Goal: Check status: Check status

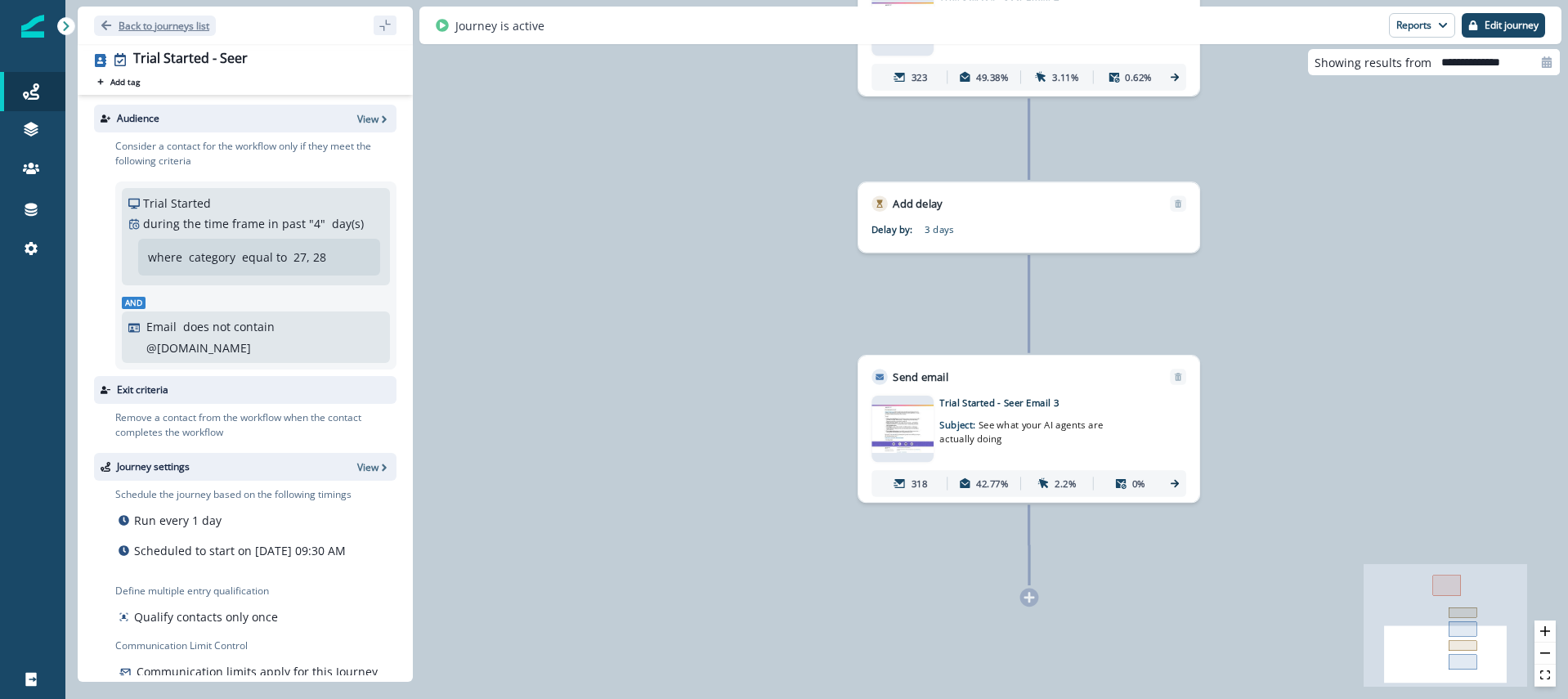
click at [108, 25] on icon "Go back" at bounding box center [106, 25] width 9 height 9
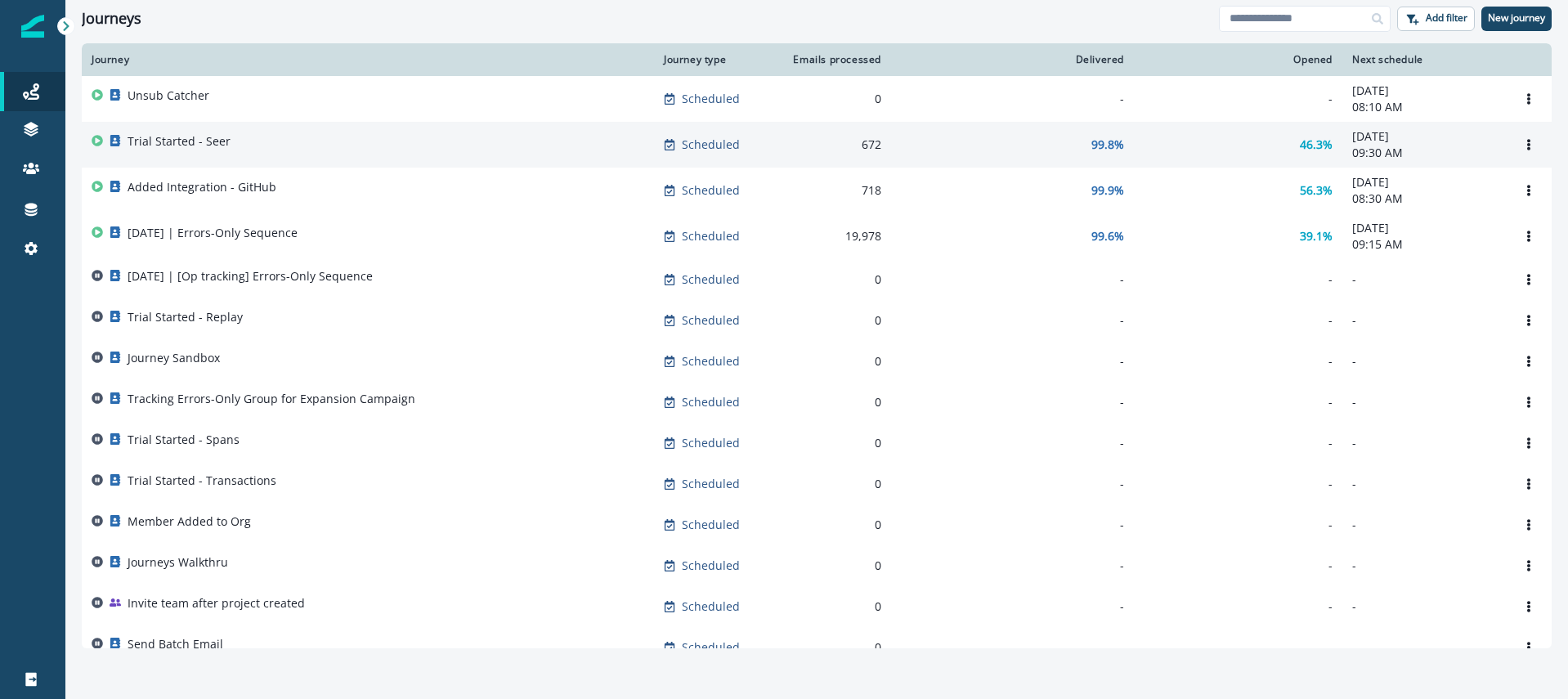
click at [255, 152] on div "Trial Started - Seer" at bounding box center [368, 144] width 552 height 22
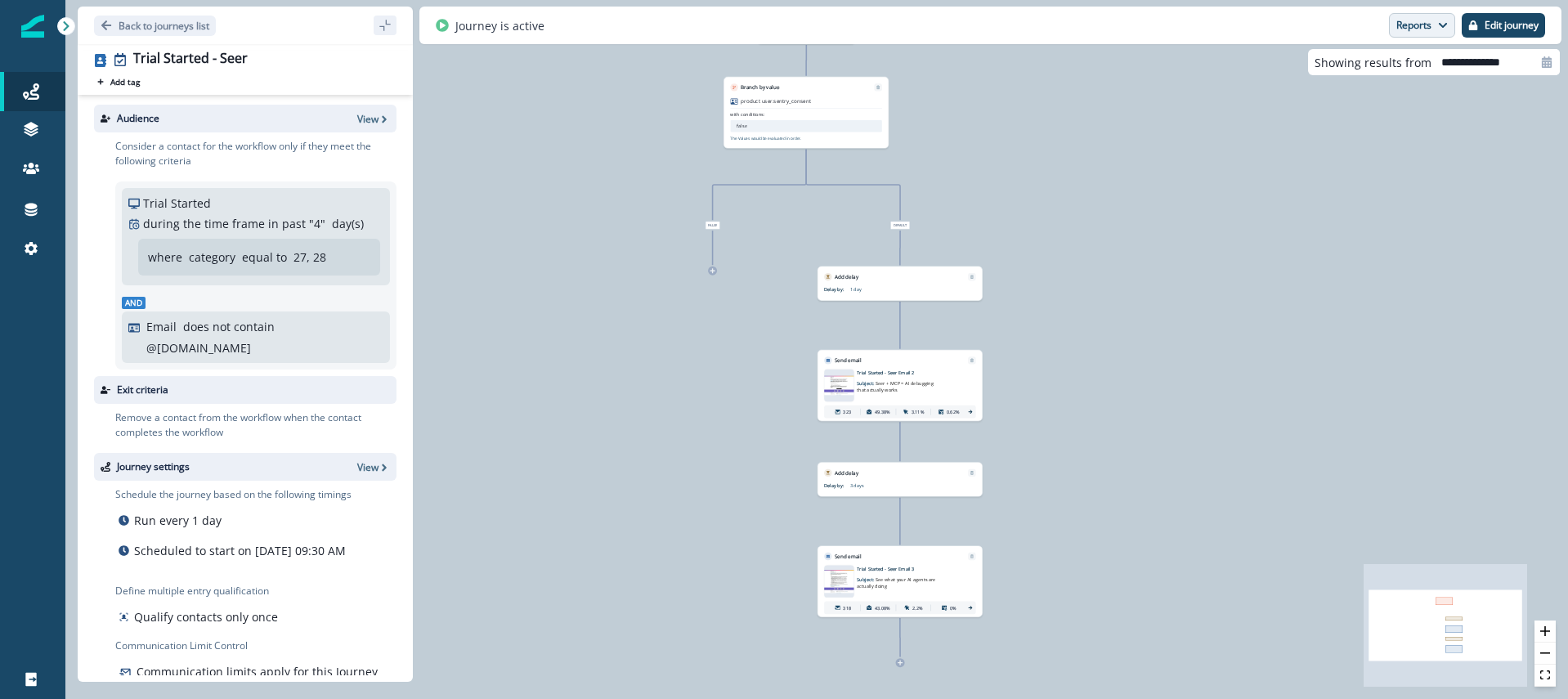
click at [1420, 29] on button "Reports" at bounding box center [1421, 25] width 66 height 24
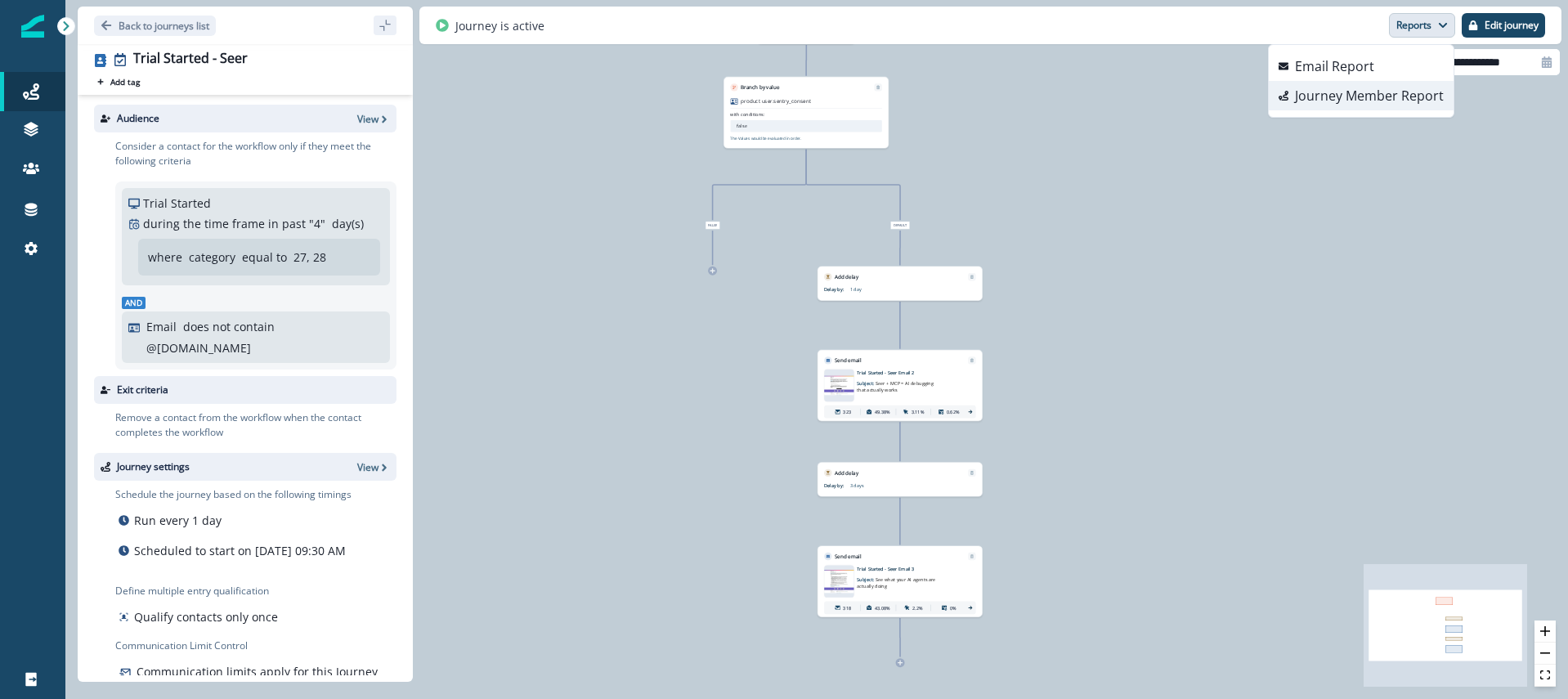
click at [1375, 88] on p "Journey Member Report" at bounding box center [1369, 95] width 149 height 20
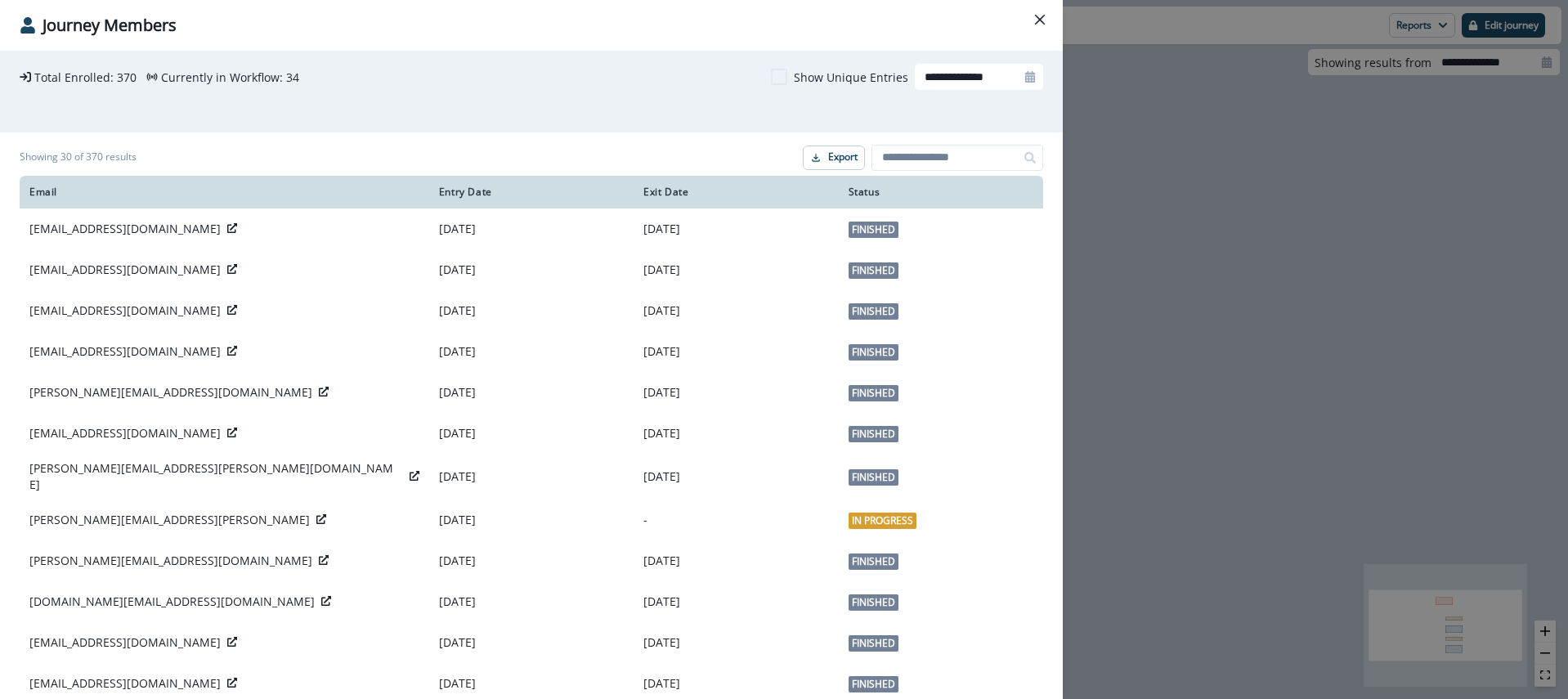
click at [1024, 83] on div at bounding box center [1030, 77] width 26 height 26
select select "*"
select select "****"
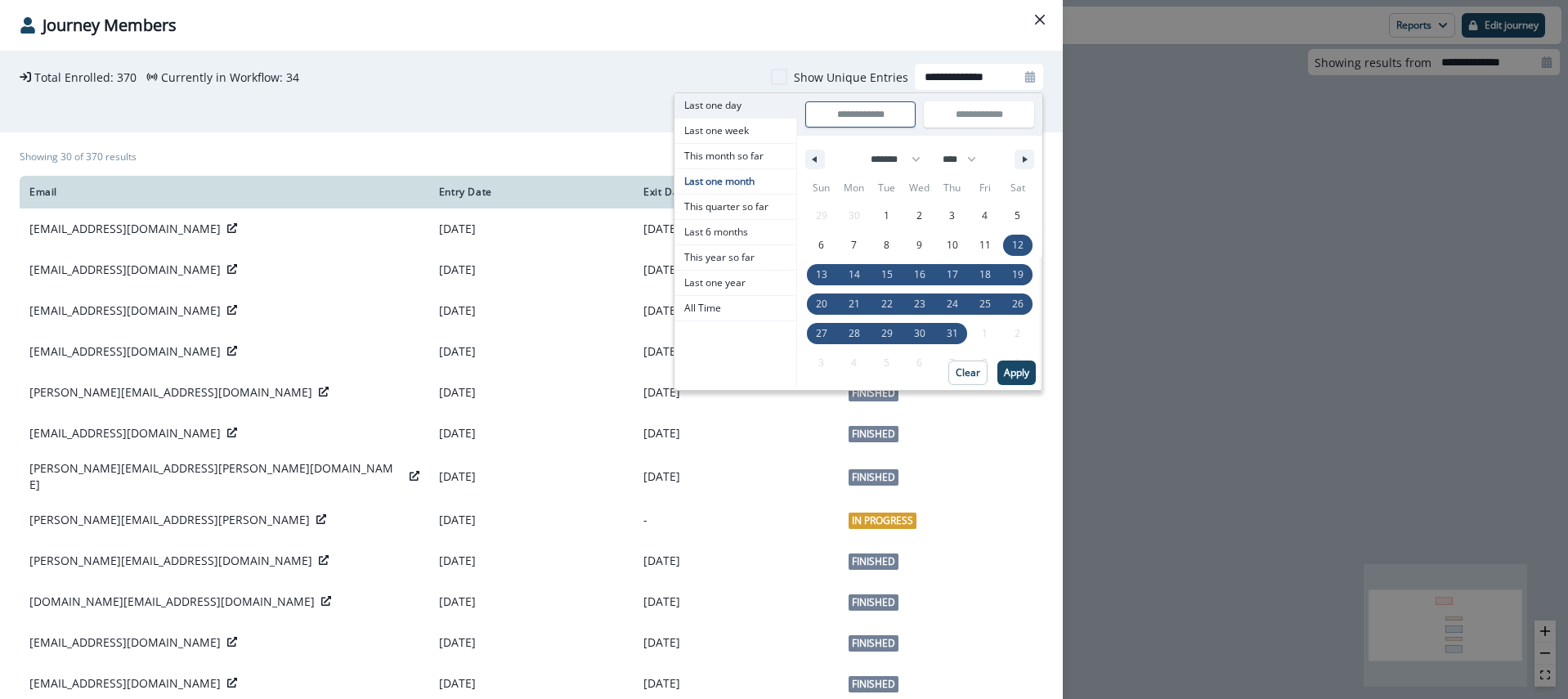
click at [711, 108] on span "Last one day" at bounding box center [735, 106] width 122 height 24
type input "**********"
select select "*"
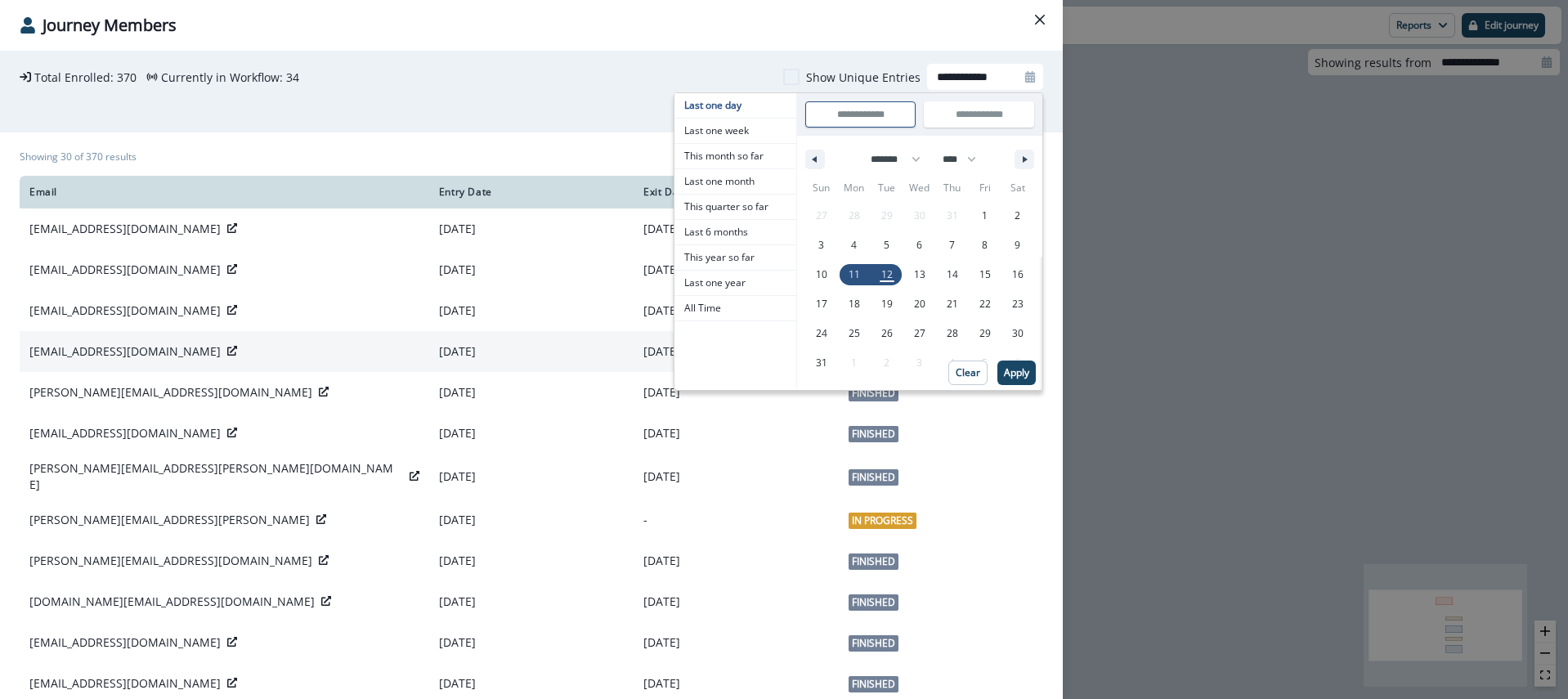
click at [1019, 363] on button "Apply" at bounding box center [1016, 372] width 38 height 24
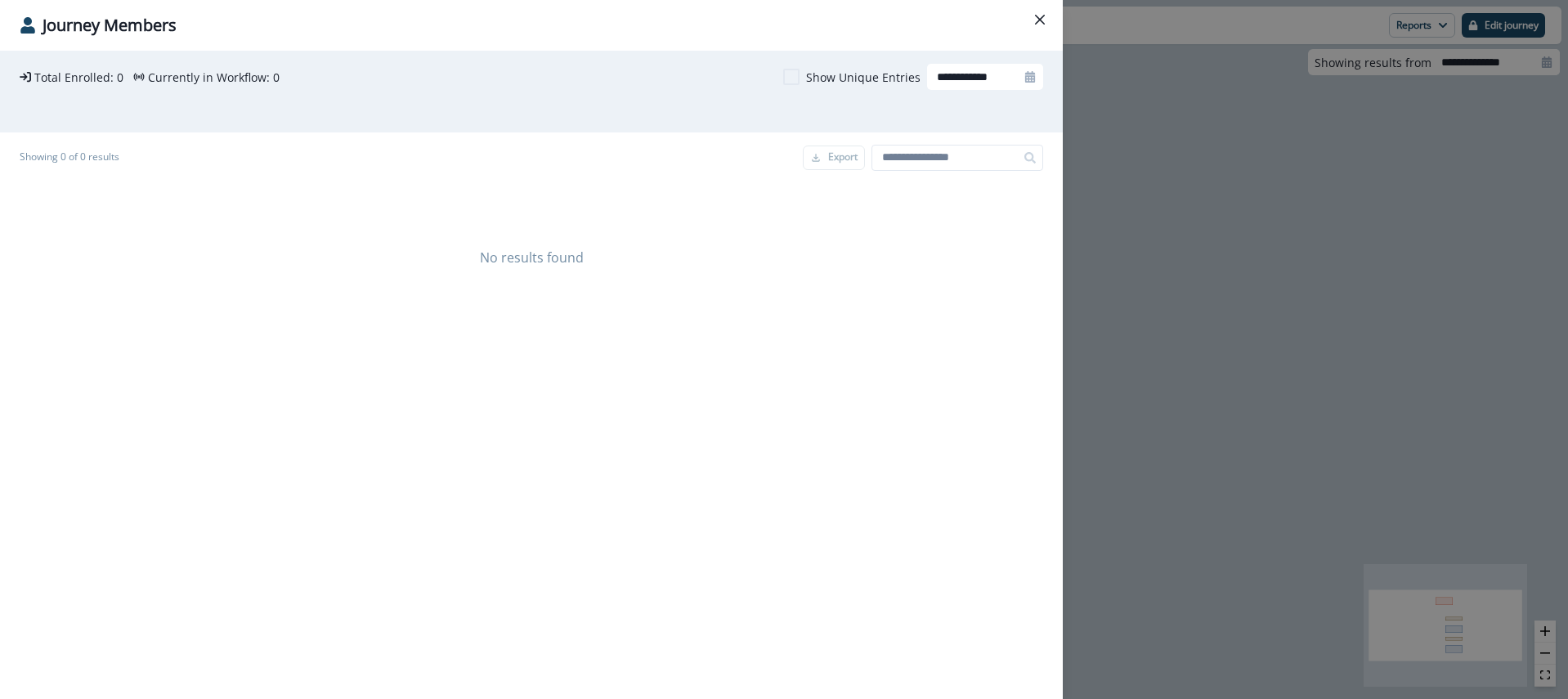
click at [1026, 81] on icon at bounding box center [1030, 77] width 9 height 11
select select "*"
select select "****"
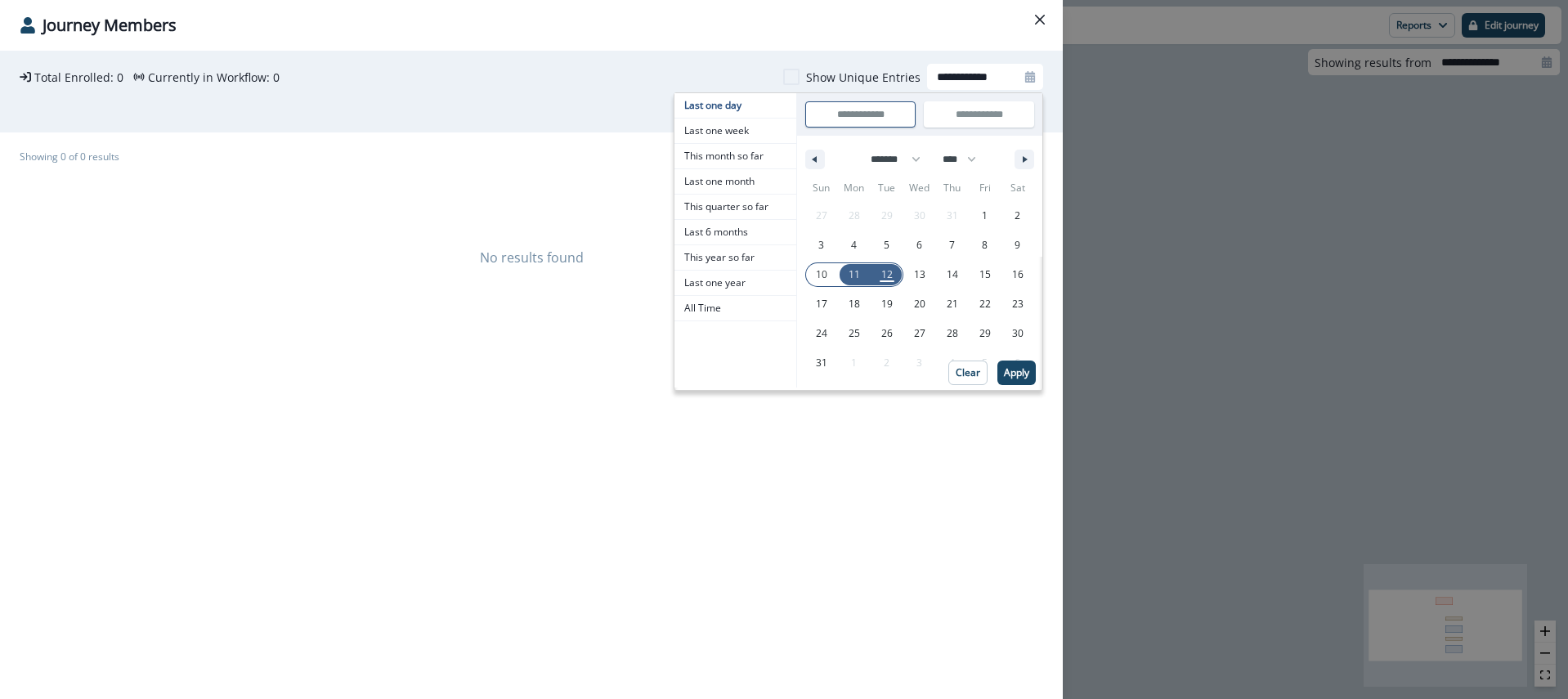
click at [821, 274] on span "10" at bounding box center [821, 274] width 11 height 29
type input "**********"
click at [1028, 367] on p "Apply" at bounding box center [1018, 372] width 25 height 11
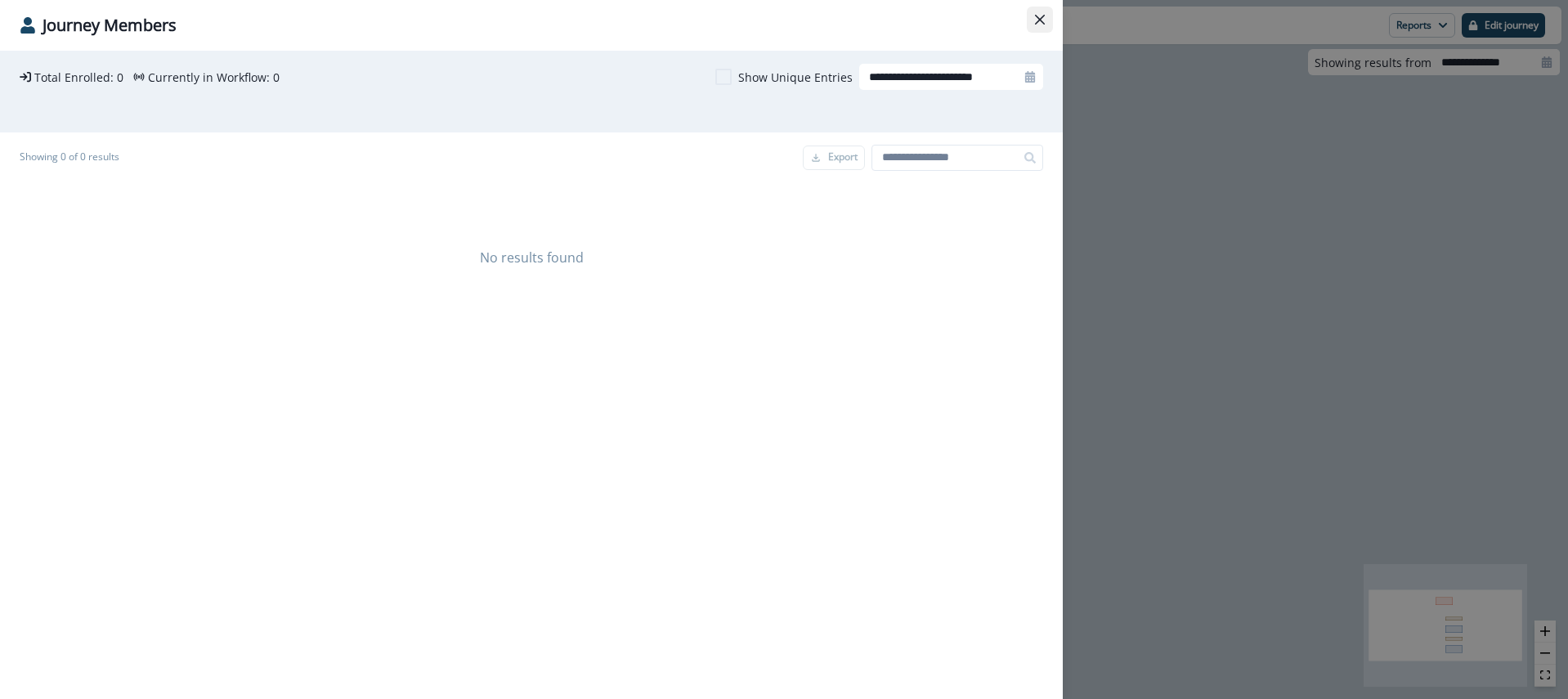
click at [1048, 16] on button "Close" at bounding box center [1040, 20] width 26 height 26
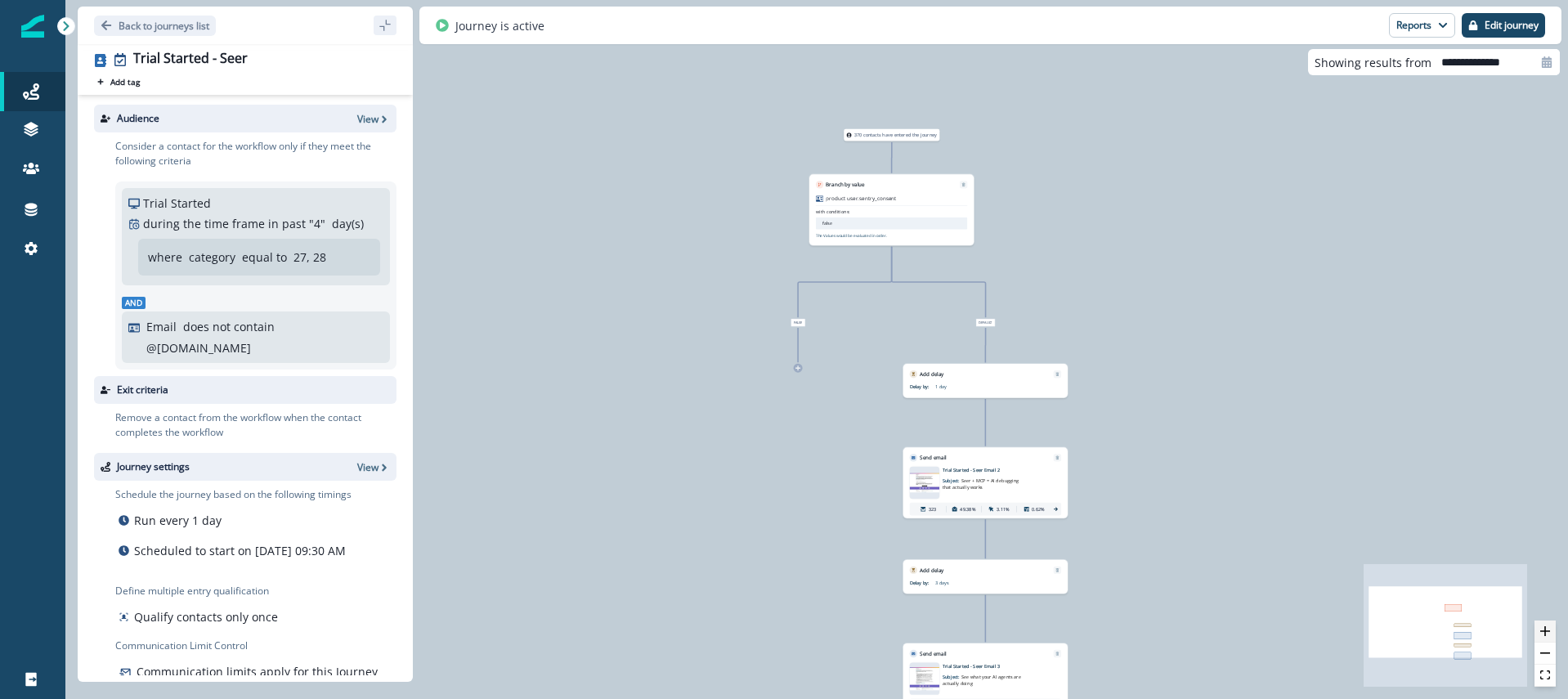
click at [1547, 628] on icon "zoom in" at bounding box center [1545, 631] width 9 height 9
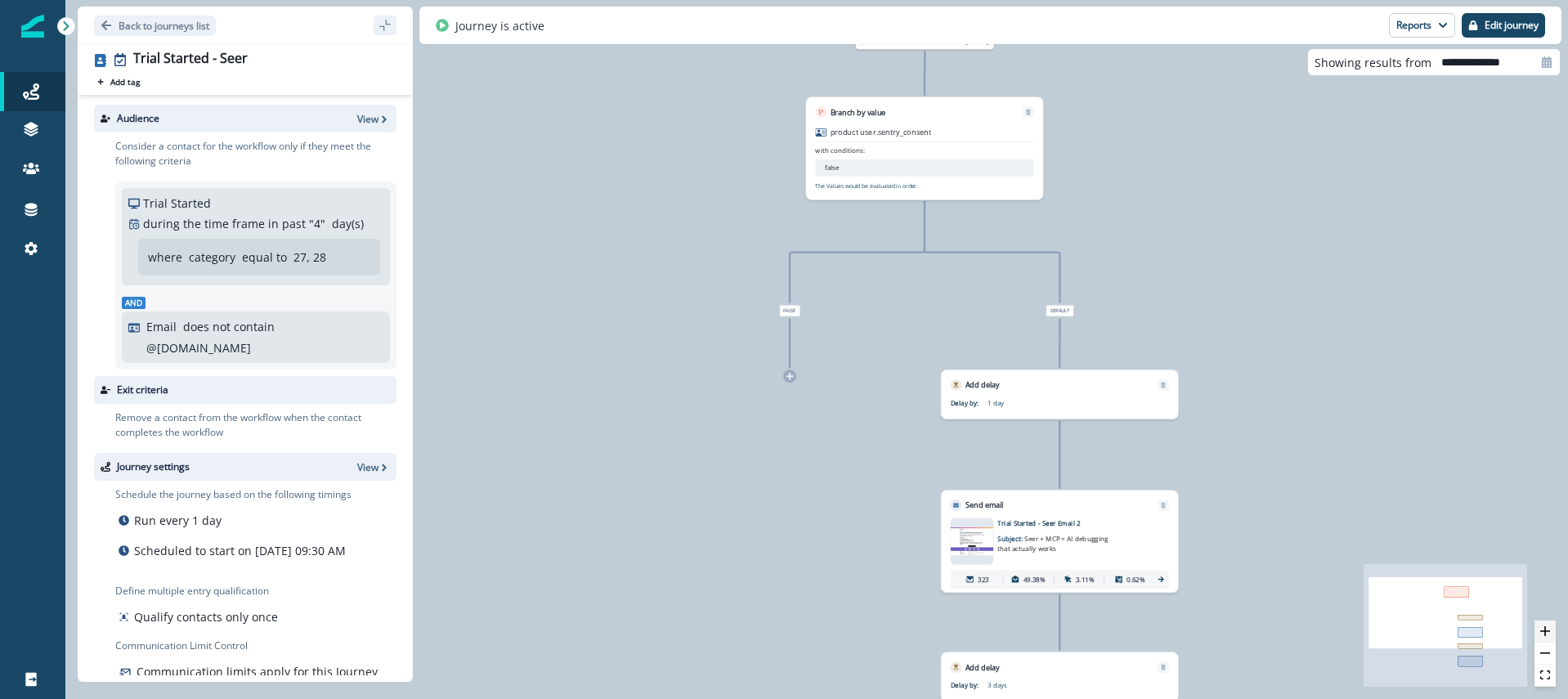
click at [1547, 628] on icon "zoom in" at bounding box center [1545, 631] width 9 height 9
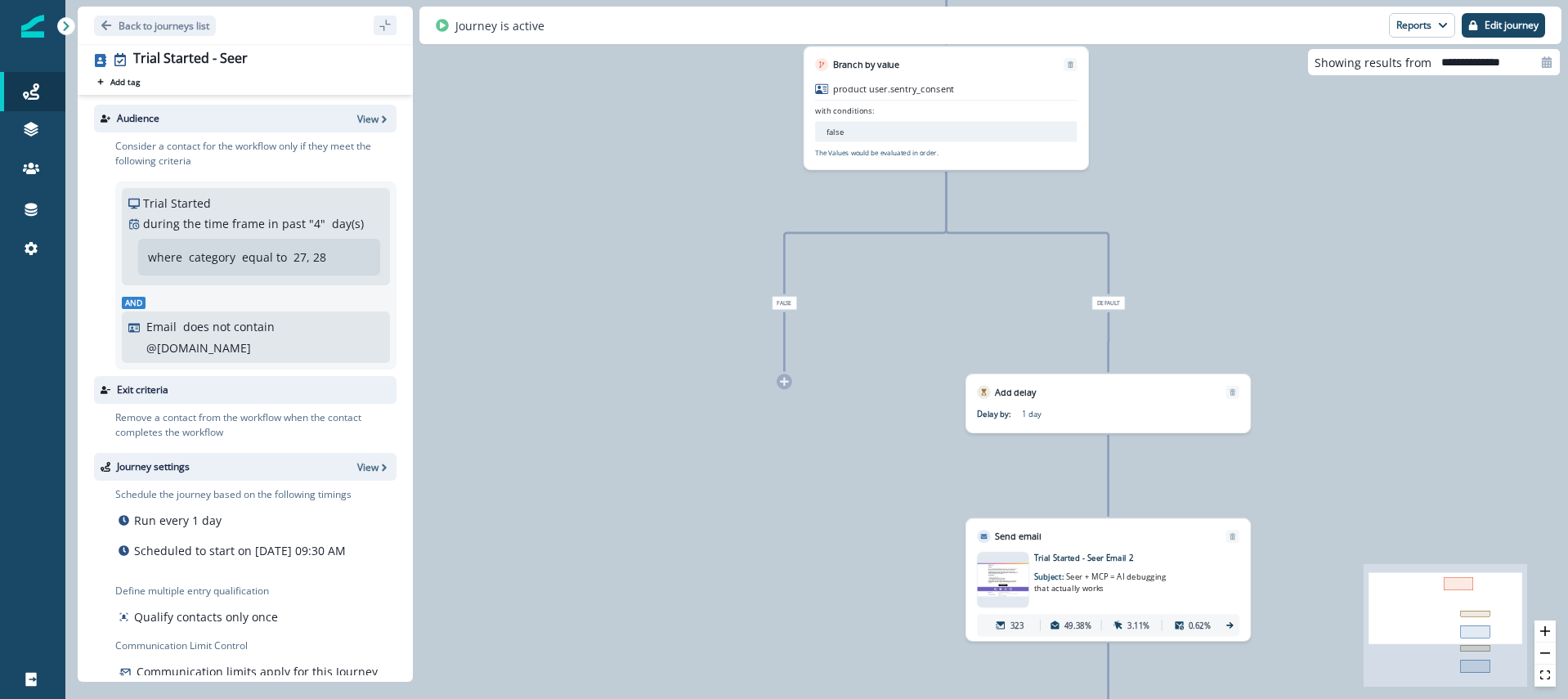
drag, startPoint x: 1547, startPoint y: 628, endPoint x: 1434, endPoint y: 537, distance: 145.1
click at [1547, 628] on icon "zoom in" at bounding box center [1545, 631] width 9 height 9
